Goal: Check status

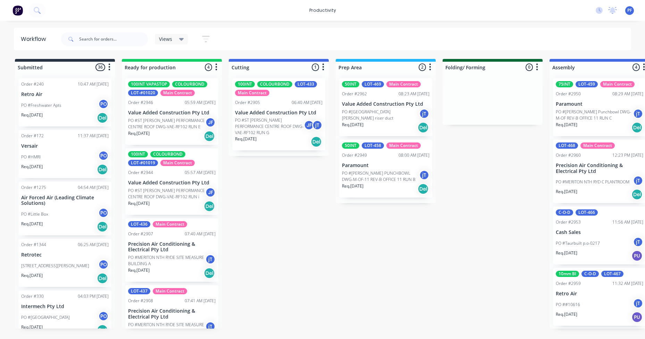
click at [578, 110] on p "PO #[PERSON_NAME] Punchbowl DWG-M-OF REV-B OFFICE 11 RUN C" at bounding box center [594, 115] width 77 height 12
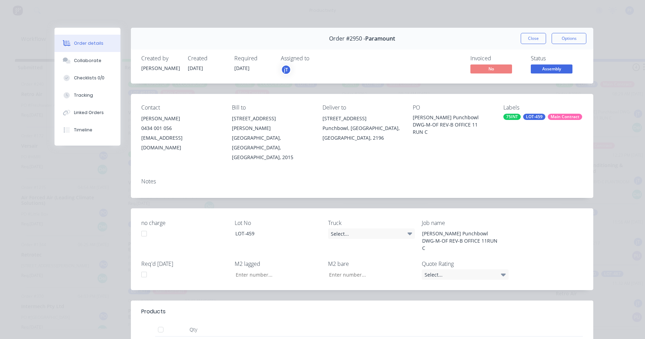
click at [558, 123] on div "Labels 75INT LOT-459 Main Contract" at bounding box center [542, 133] width 79 height 58
click at [559, 116] on div "Main Contract" at bounding box center [565, 117] width 34 height 6
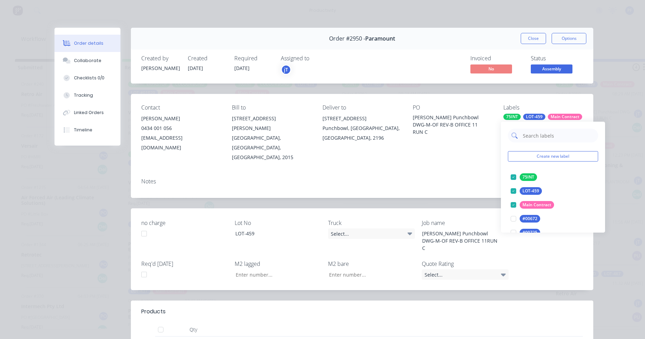
click at [560, 136] on input "text" at bounding box center [558, 136] width 73 height 14
type input "lag cut"
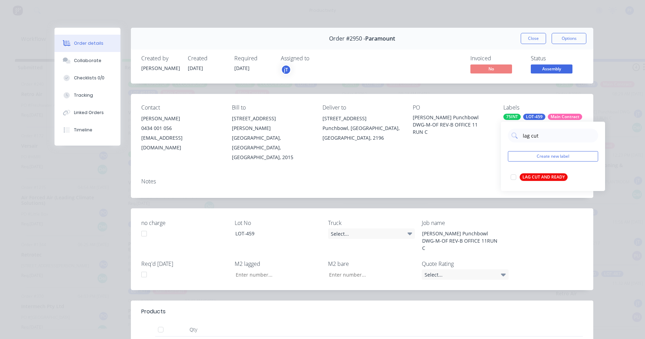
click at [551, 175] on div "LAG CUT AND READY" at bounding box center [543, 177] width 48 height 8
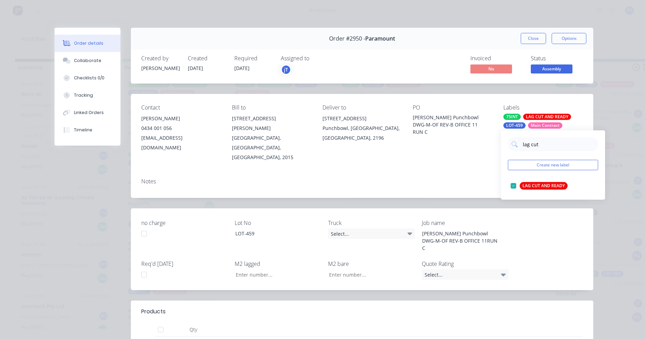
click at [407, 126] on div "Contact Elton D'Silva 0434 001 056 EltonD@paramountair.com.au Bill to 46/34-36 …" at bounding box center [362, 133] width 462 height 79
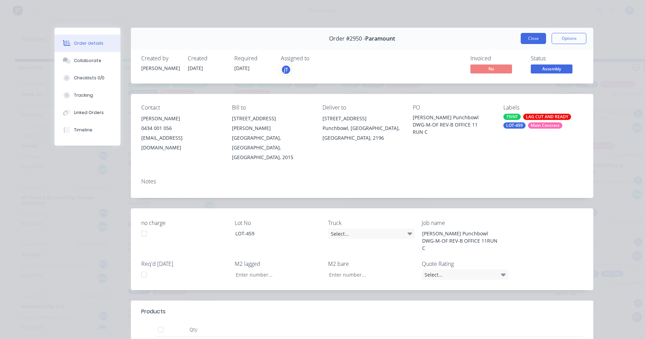
click at [526, 36] on button "Close" at bounding box center [532, 38] width 25 height 11
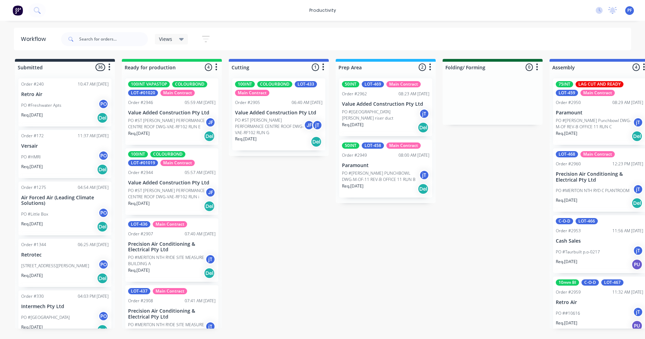
click at [403, 167] on p "Paramount" at bounding box center [385, 166] width 87 height 6
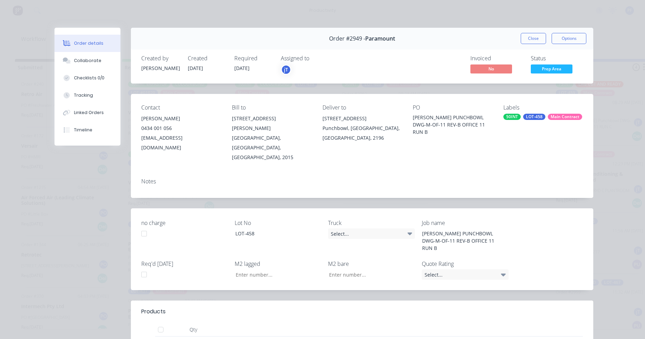
click at [538, 115] on div "LOT-458" at bounding box center [534, 117] width 22 height 6
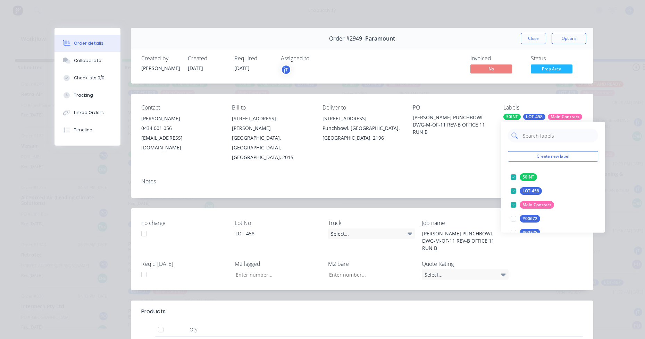
click at [553, 137] on input "text" at bounding box center [558, 136] width 73 height 14
type input "lag cut"
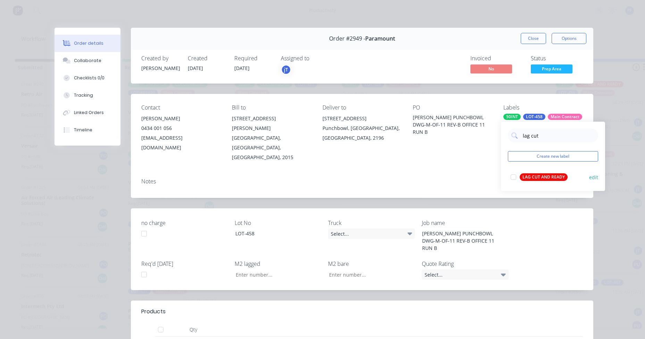
click at [545, 177] on div "LAG CUT AND READY" at bounding box center [543, 177] width 48 height 8
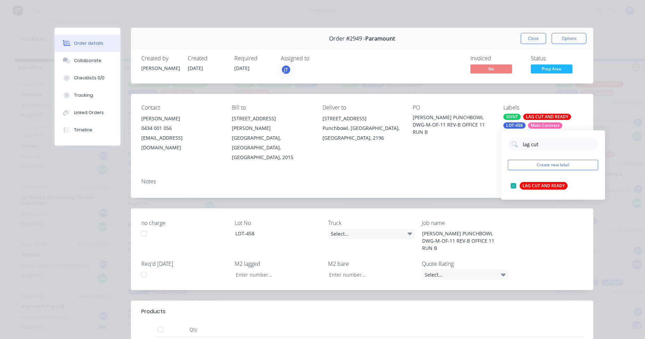
click at [467, 178] on div "Notes" at bounding box center [361, 181] width 441 height 7
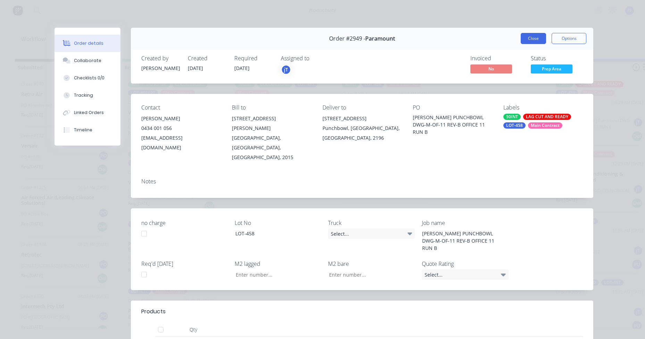
click at [541, 40] on button "Close" at bounding box center [532, 38] width 25 height 11
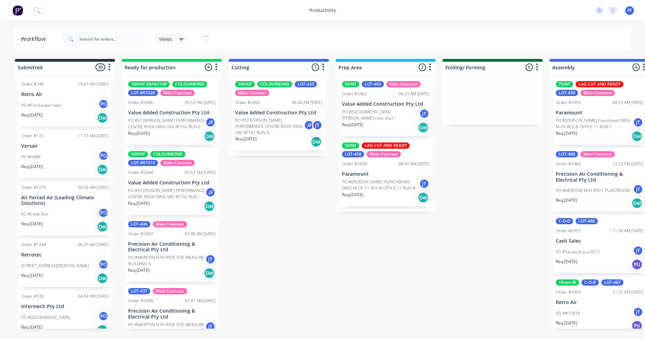
click at [411, 104] on p "Value Added Construction Pty Ltd" at bounding box center [385, 104] width 87 height 6
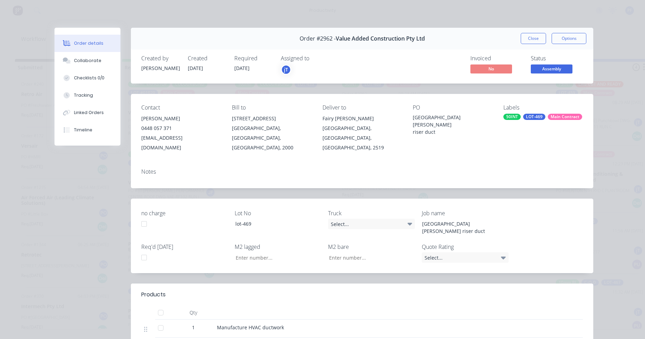
click at [537, 121] on div "Labels 50INT LOT-469 Main Contract" at bounding box center [542, 128] width 79 height 48
click at [537, 115] on div "LOT-469" at bounding box center [534, 117] width 22 height 6
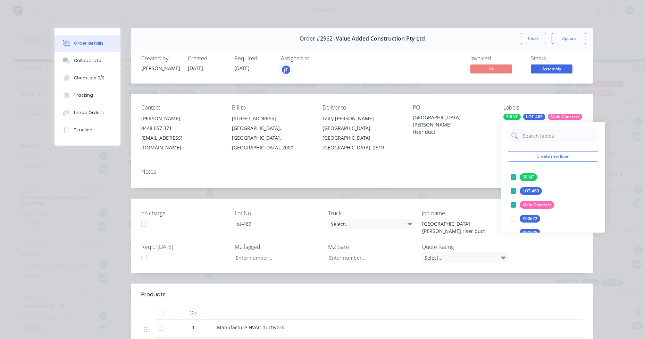
drag, startPoint x: 538, startPoint y: 117, endPoint x: 545, endPoint y: 135, distance: 19.1
click at [545, 135] on input "text" at bounding box center [558, 136] width 73 height 14
type input "lag cut"
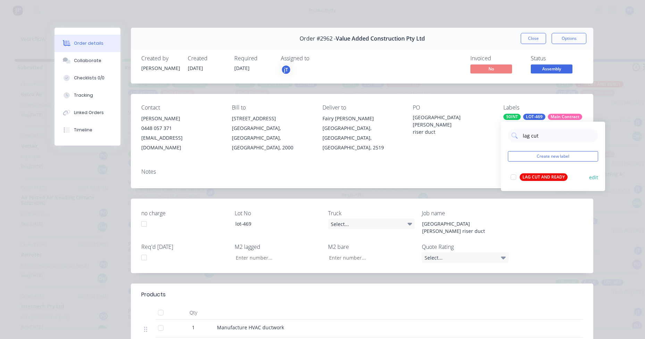
click at [545, 176] on div "LAG CUT AND READY" at bounding box center [543, 177] width 48 height 8
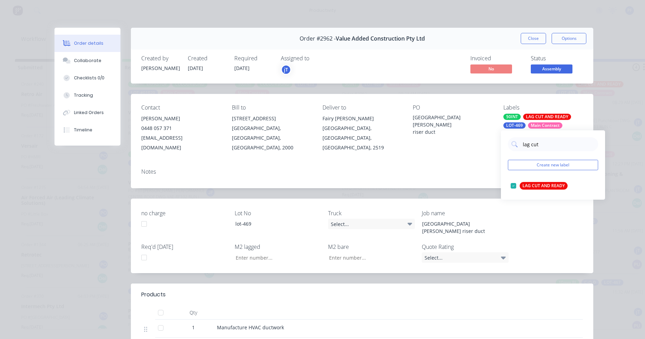
drag, startPoint x: 461, startPoint y: 151, endPoint x: 509, endPoint y: 44, distance: 117.6
click at [461, 150] on div "Contact Julien Gandolfi 0448 057 371 jgandolfi@vaegroup.com.au Bill to Suite 4,…" at bounding box center [362, 128] width 462 height 69
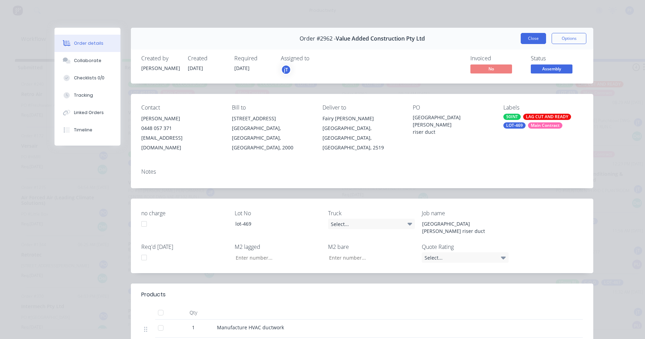
click at [530, 37] on button "Close" at bounding box center [532, 38] width 25 height 11
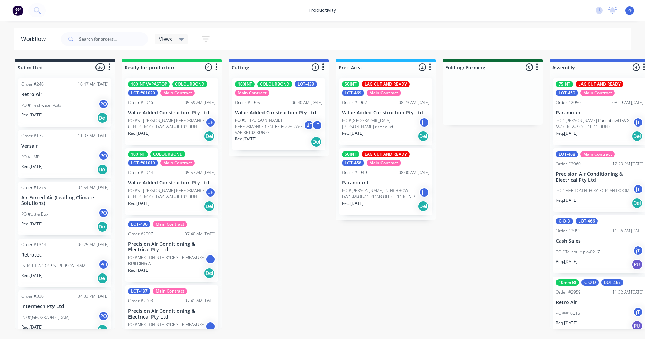
click at [615, 308] on div "PO ##10616 jT" at bounding box center [599, 313] width 87 height 13
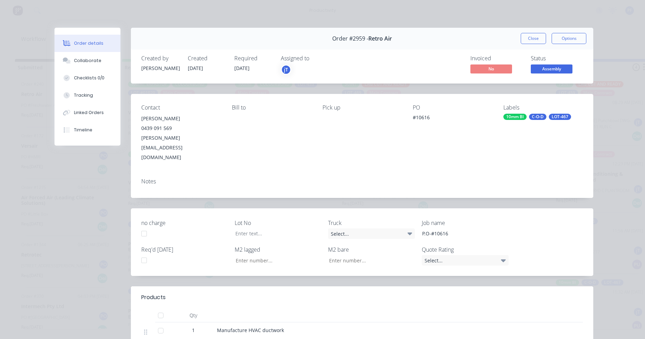
click at [550, 120] on div "LOT-467" at bounding box center [560, 117] width 22 height 6
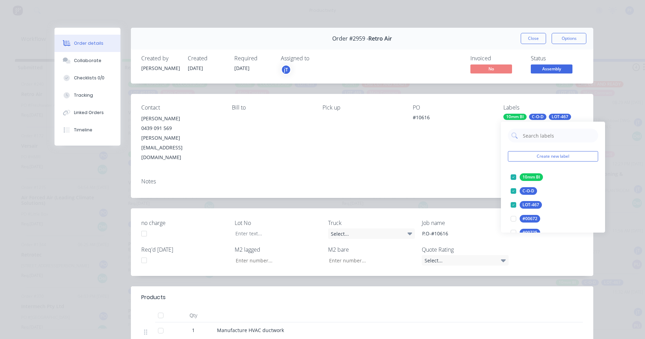
type input "lag cut"
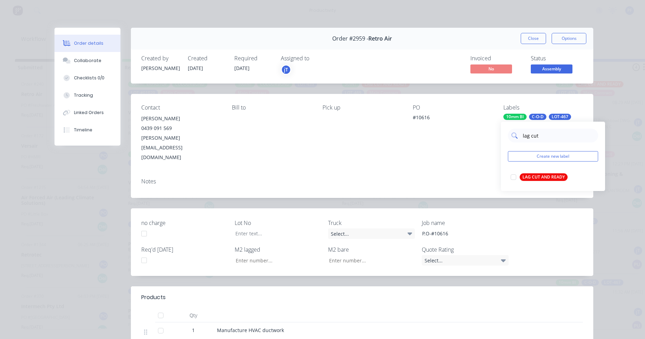
drag, startPoint x: 554, startPoint y: 176, endPoint x: 549, endPoint y: 151, distance: 25.0
click at [554, 176] on div "LAG CUT AND READY" at bounding box center [543, 177] width 48 height 8
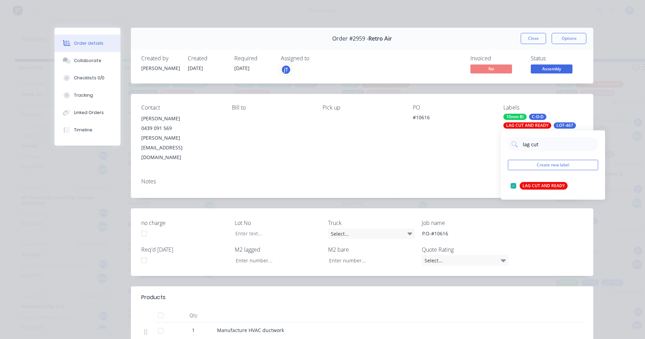
click at [532, 34] on button "Close" at bounding box center [532, 38] width 25 height 11
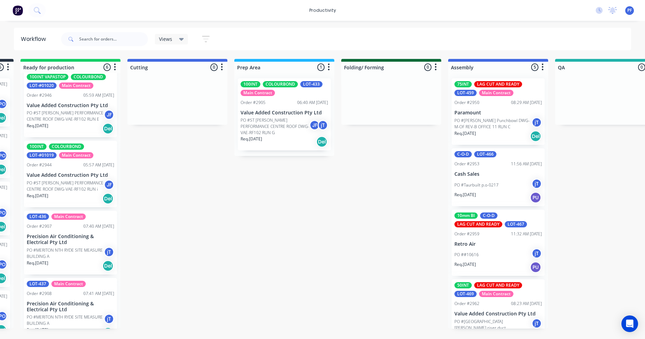
scroll to position [0, 113]
